Goal: Communication & Community: Answer question/provide support

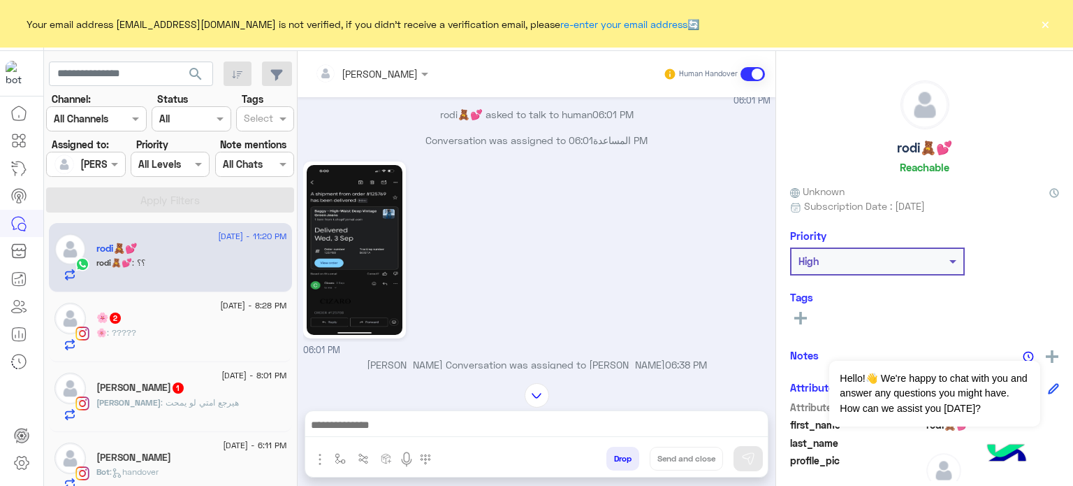
scroll to position [346, 0]
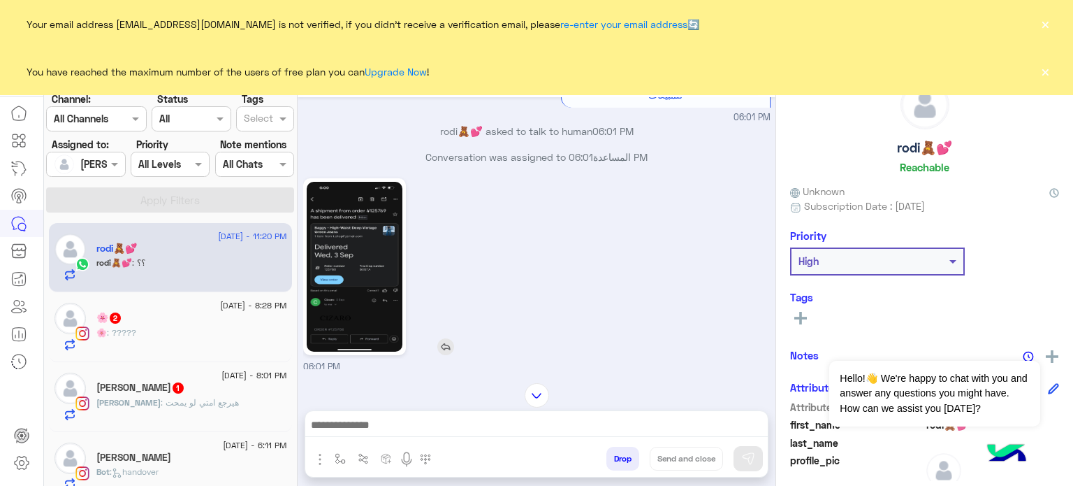
click at [349, 234] on img at bounding box center [355, 267] width 96 height 170
click at [1040, 72] on button "×" at bounding box center [1045, 71] width 14 height 14
click at [1044, 20] on button "×" at bounding box center [1045, 24] width 14 height 14
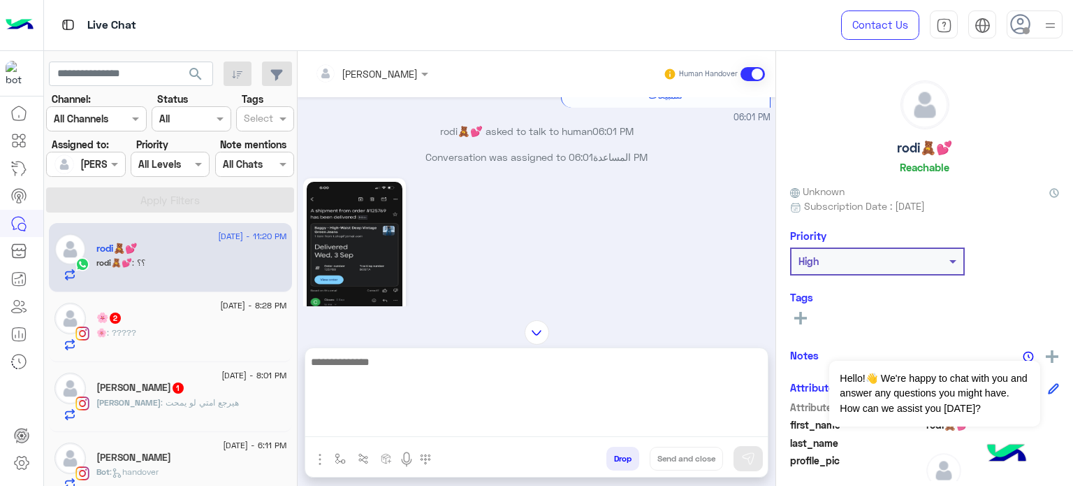
click at [414, 428] on textarea at bounding box center [536, 395] width 463 height 84
type textarea "*"
type textarea "**********"
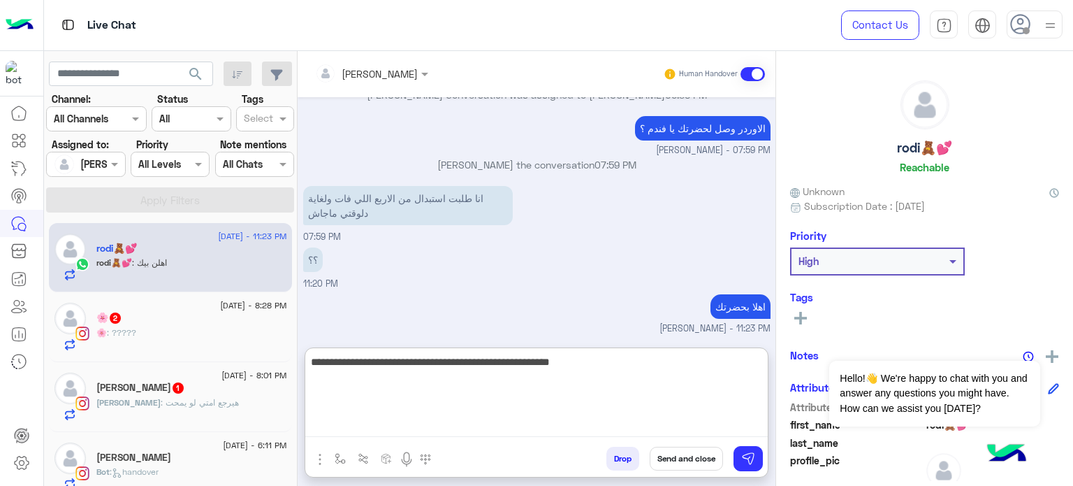
scroll to position [679, 0]
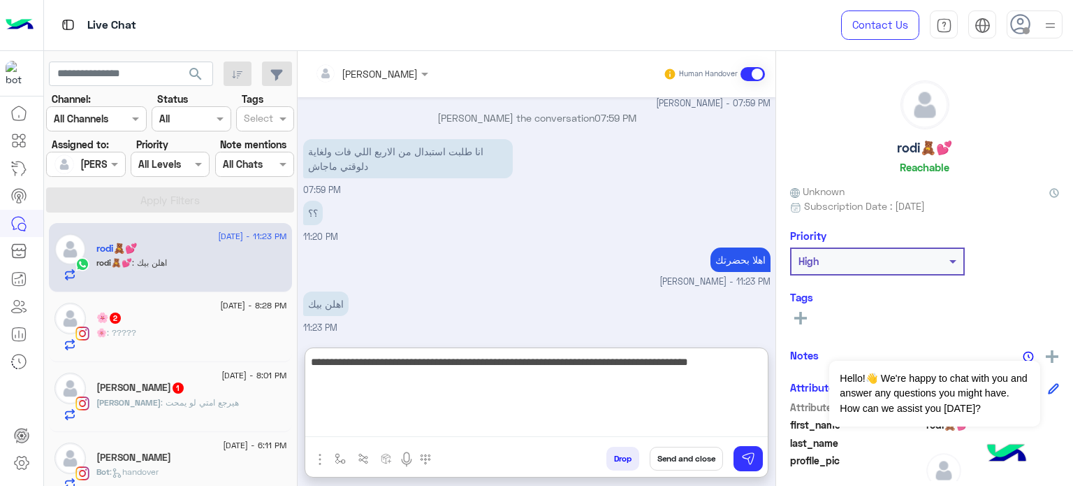
type textarea "**********"
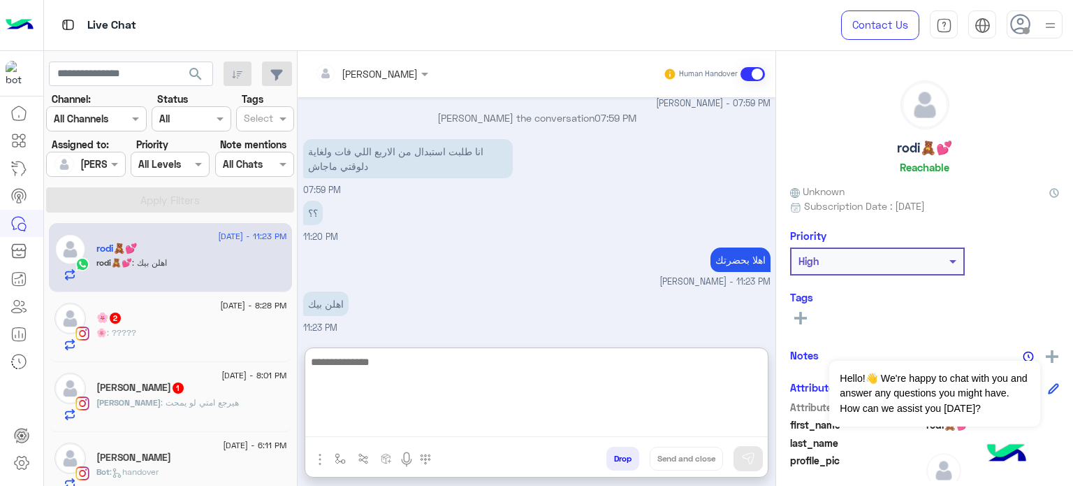
scroll to position [738, 0]
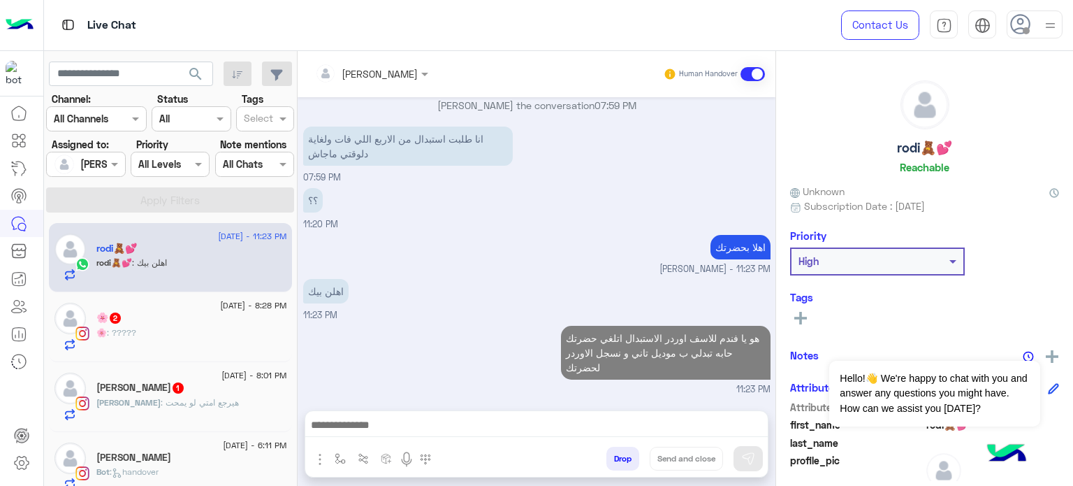
click at [187, 316] on div "🌸 2" at bounding box center [191, 319] width 191 height 15
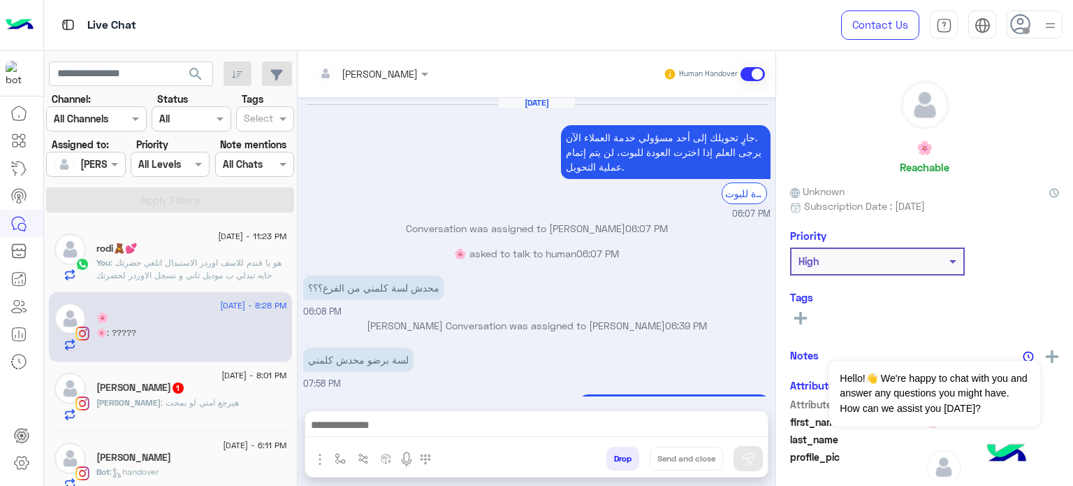
scroll to position [156, 0]
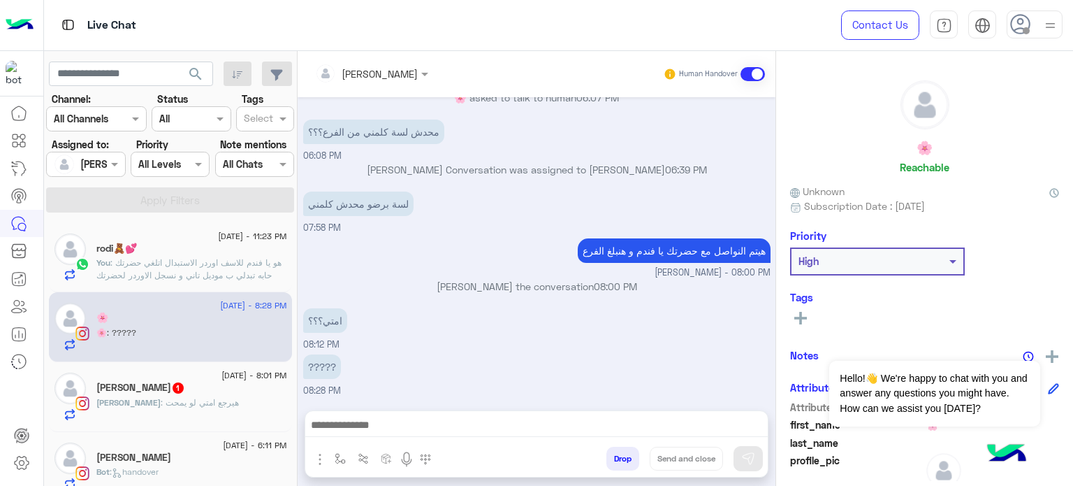
click at [171, 398] on span ": هيرجع امتي لو يمحت" at bounding box center [200, 402] width 78 height 10
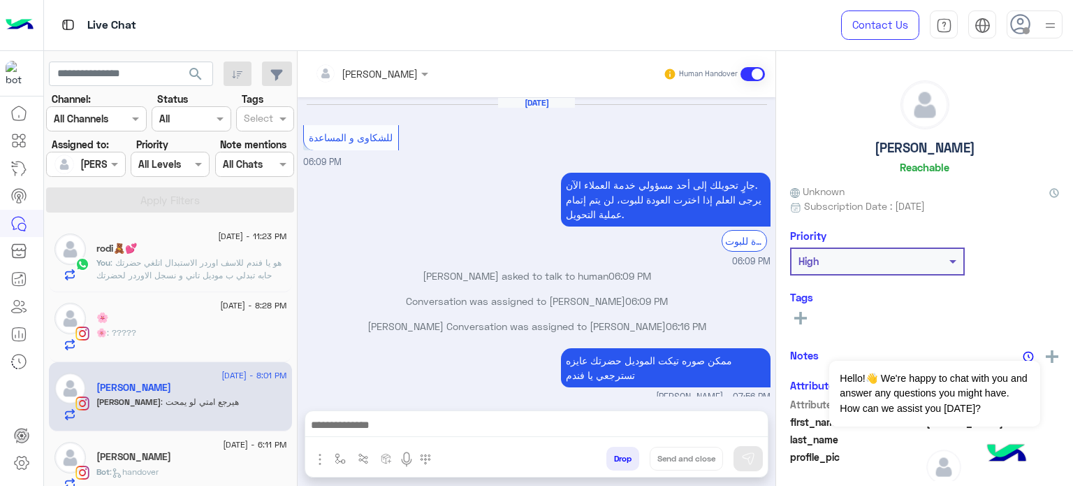
scroll to position [228, 0]
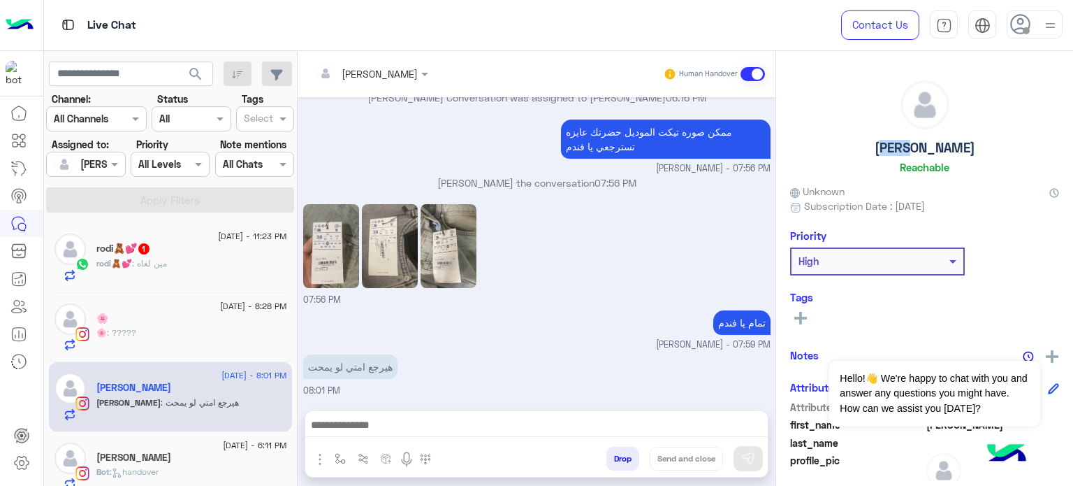
drag, startPoint x: 939, startPoint y: 148, endPoint x: 904, endPoint y: 148, distance: 34.9
click at [904, 148] on div "[PERSON_NAME]" at bounding box center [924, 129] width 269 height 99
copy h5 "[PERSON_NAME]"
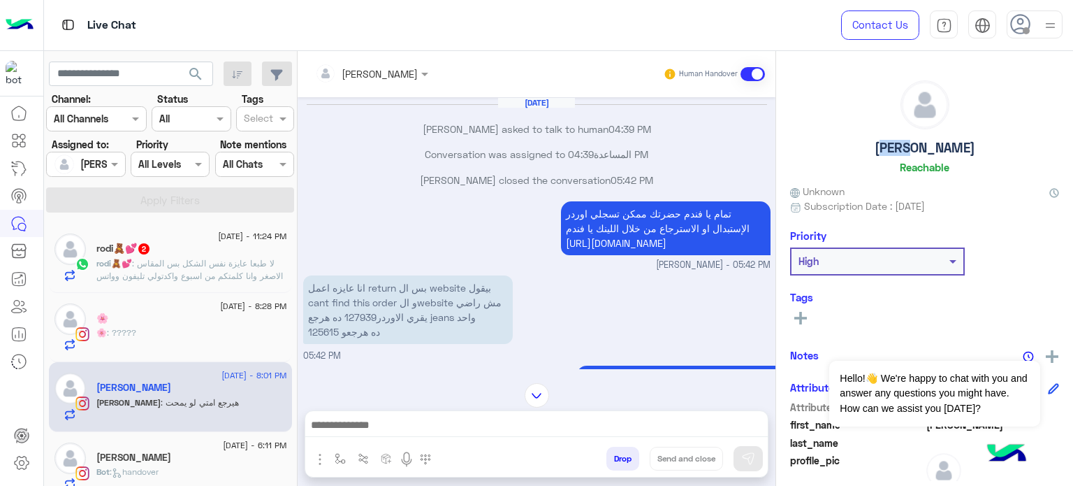
scroll to position [662, 0]
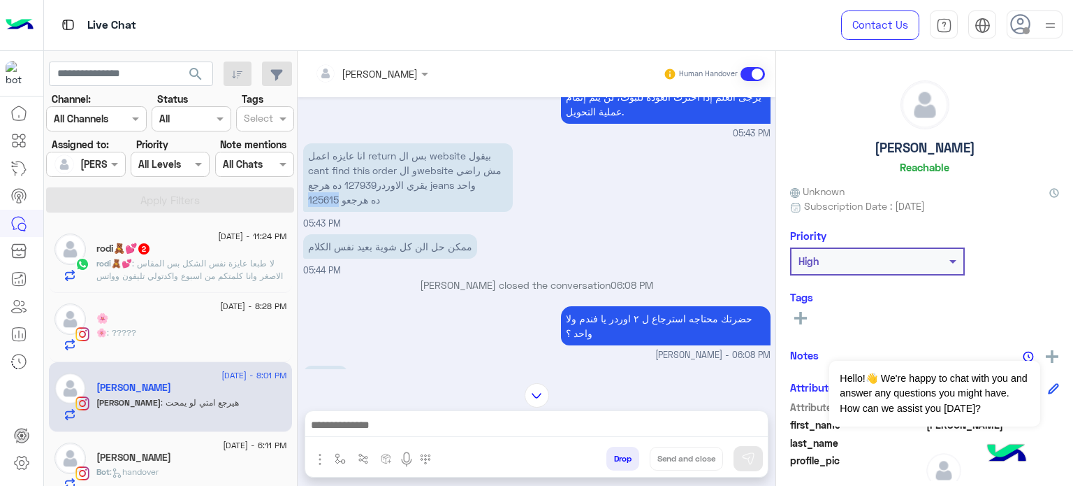
drag, startPoint x: 304, startPoint y: 209, endPoint x: 336, endPoint y: 215, distance: 32.6
click at [336, 212] on p "انا عايزه اعمل return بس ال website بيقول cant find this order و الwebsite مش ر…" at bounding box center [408, 177] width 210 height 68
copy p "125615"
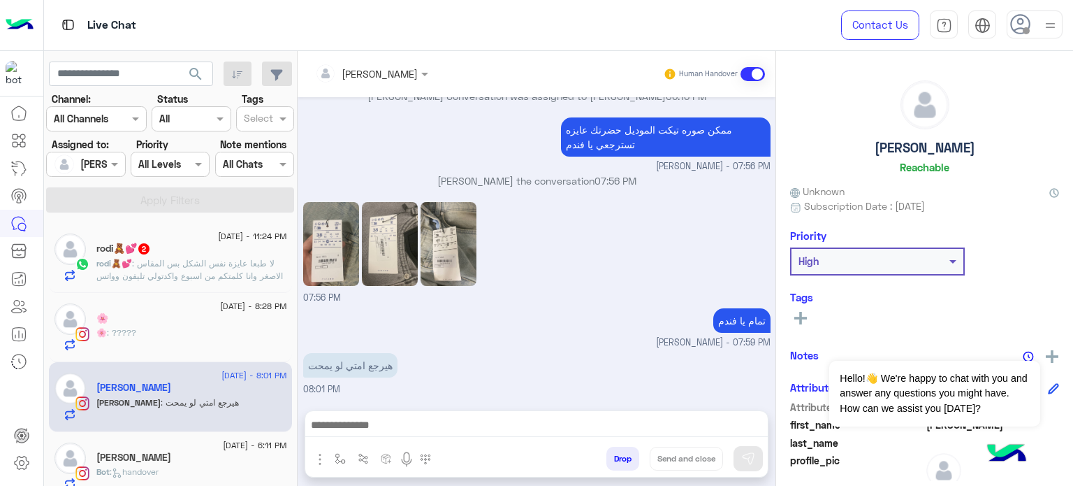
scroll to position [1732, 0]
click at [463, 245] on img at bounding box center [449, 244] width 56 height 84
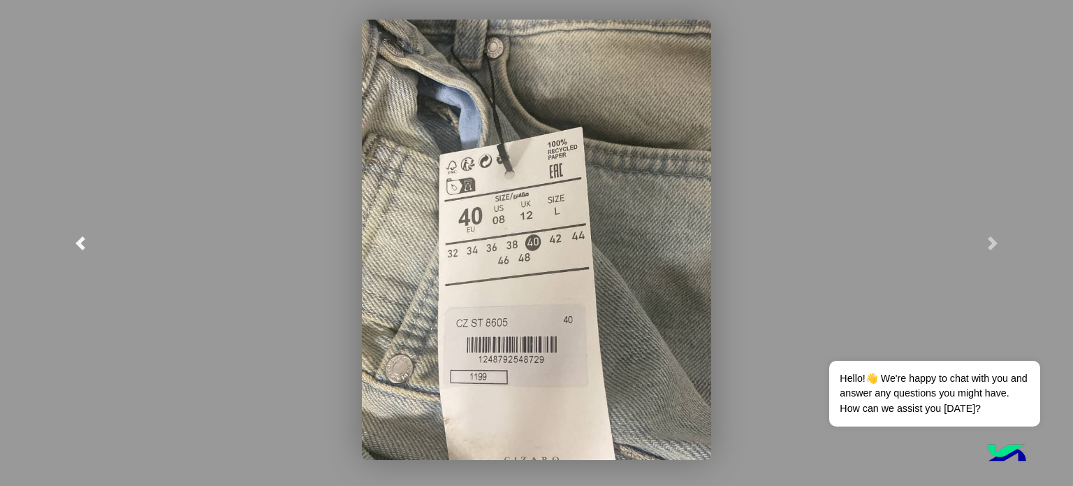
click at [81, 234] on link at bounding box center [80, 243] width 161 height 486
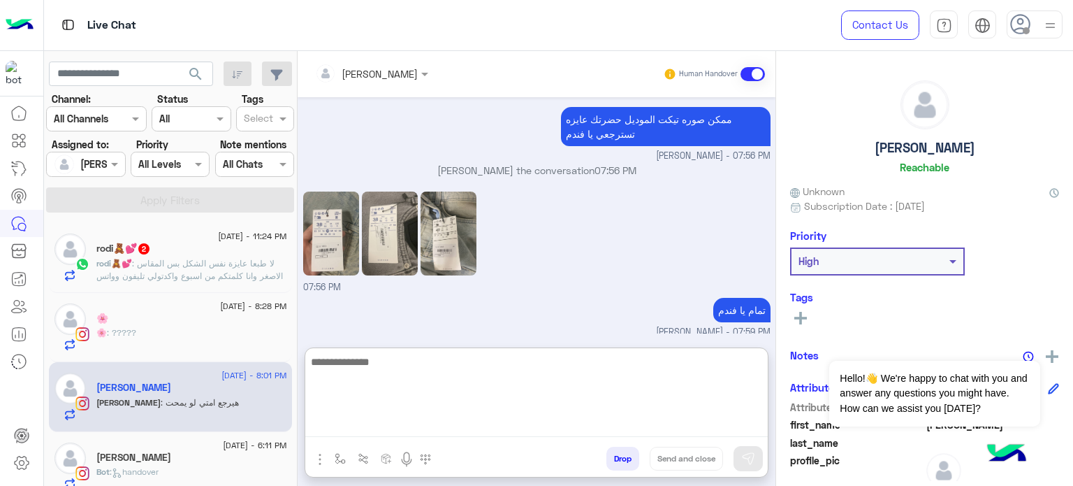
click at [351, 424] on textarea at bounding box center [536, 395] width 463 height 84
type textarea "*"
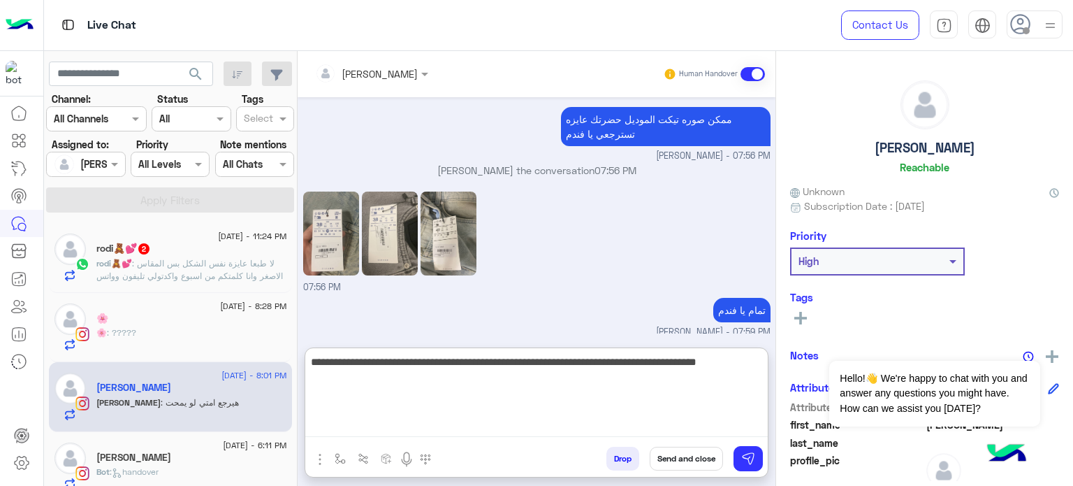
type textarea "**********"
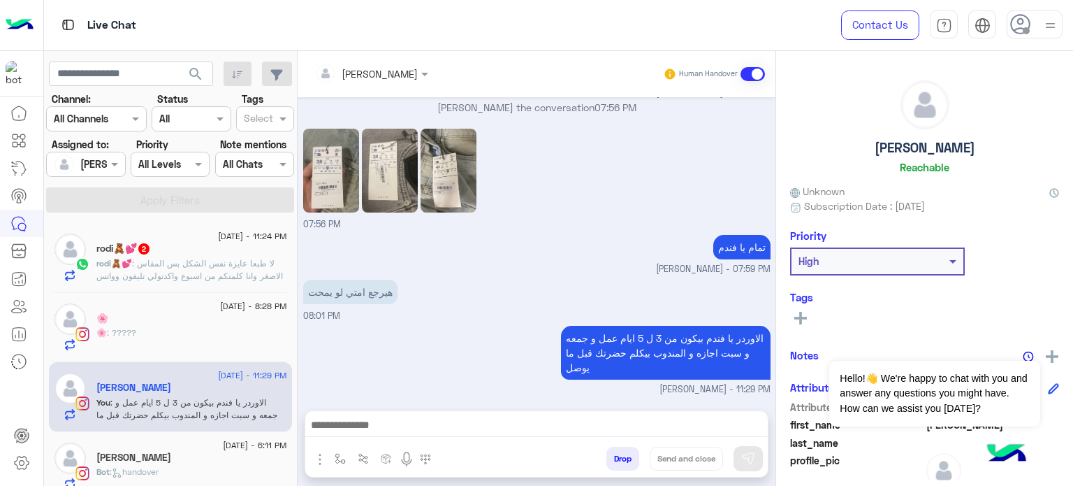
scroll to position [1806, 0]
click at [145, 267] on span ": لا طبعا عايزة نفس الشكل بس المقاس الاصغر وانا كلمتكم من اسبوع واكدتولي تليفون…" at bounding box center [189, 276] width 187 height 36
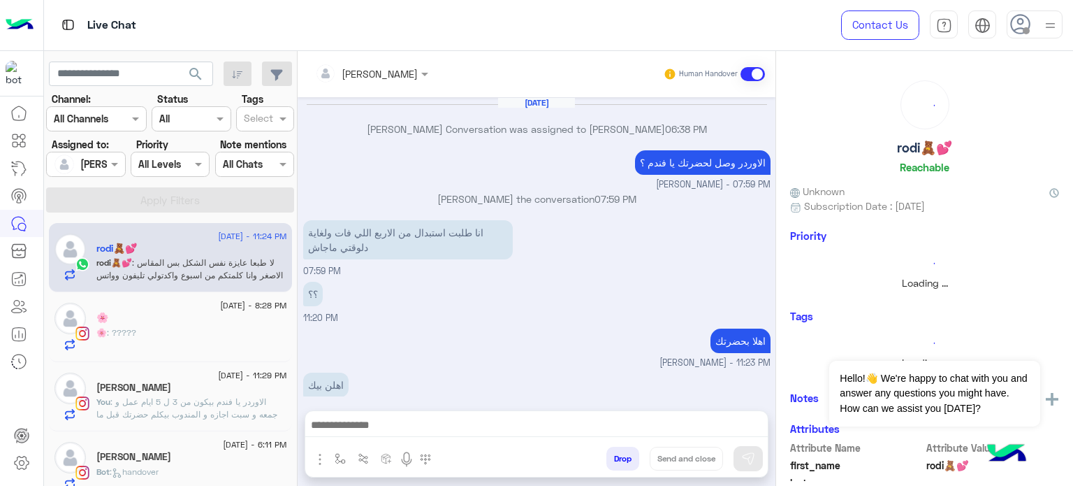
scroll to position [200, 0]
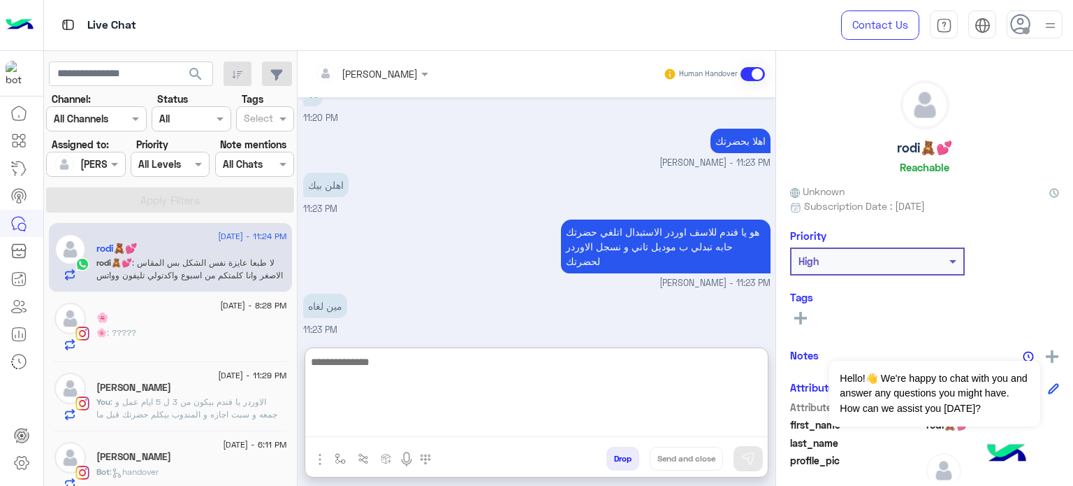
click at [436, 427] on textarea at bounding box center [536, 395] width 463 height 84
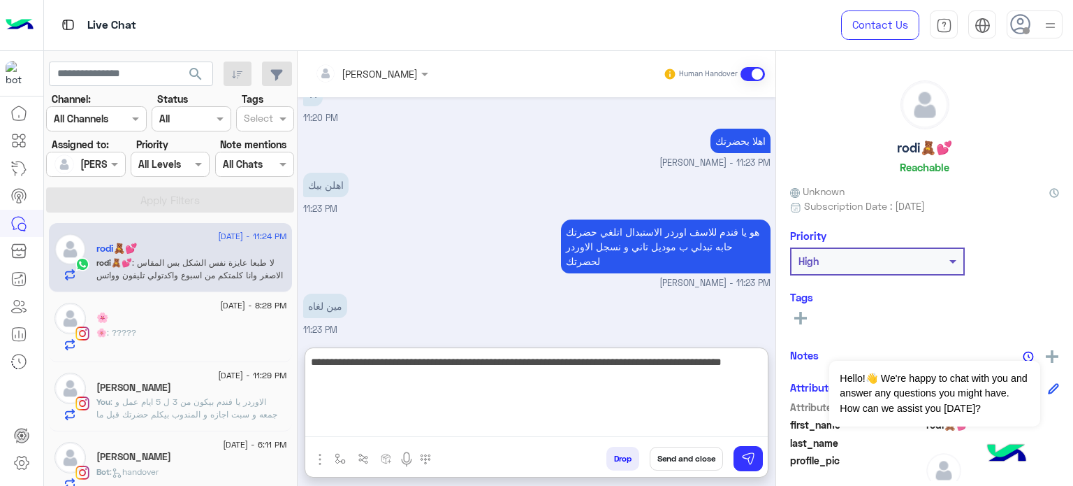
type textarea "**********"
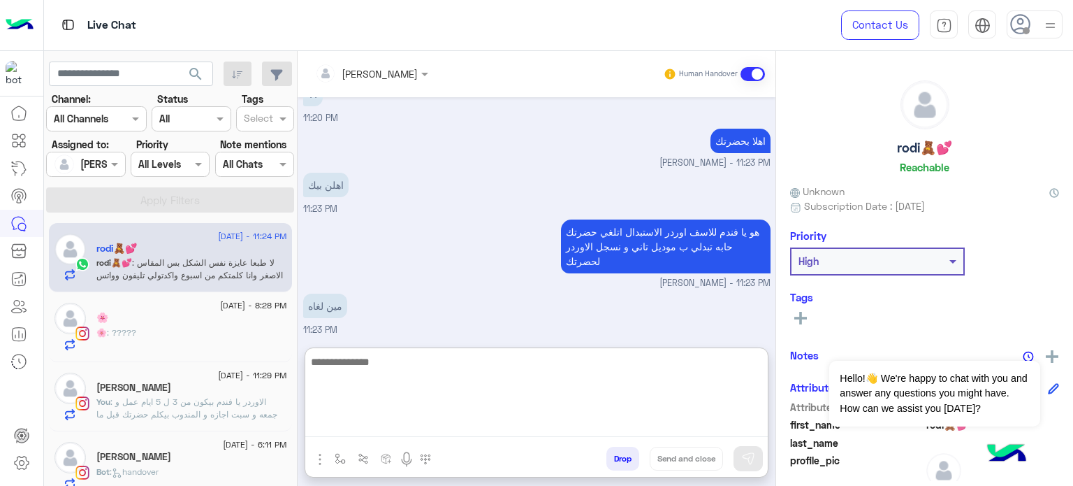
scroll to position [337, 0]
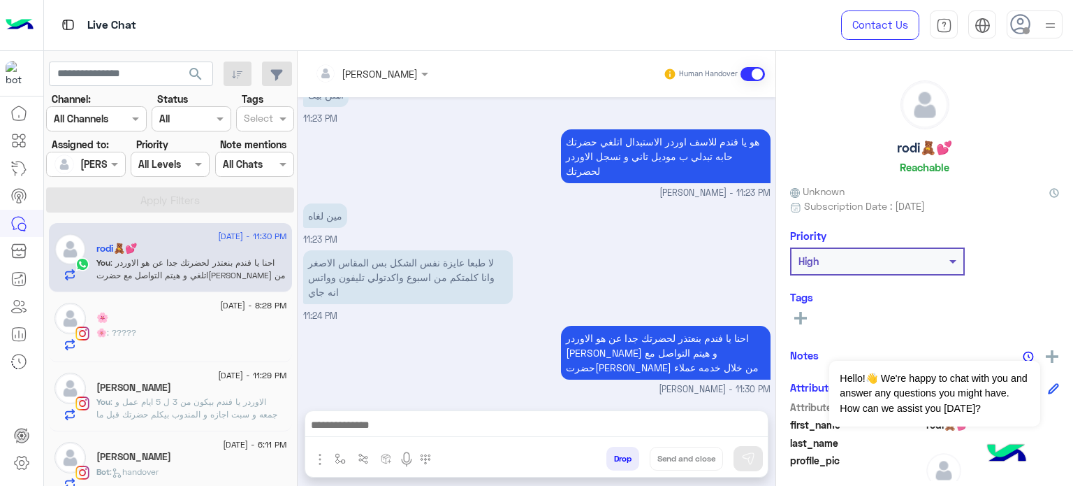
click at [219, 463] on div "[PERSON_NAME]" at bounding box center [191, 458] width 191 height 15
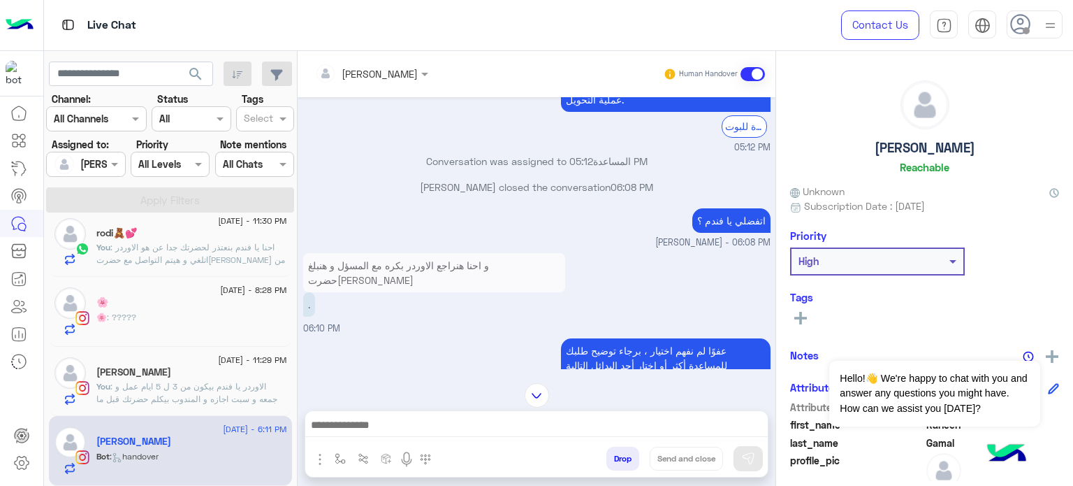
scroll to position [7, 0]
